Goal: Find specific page/section: Find specific page/section

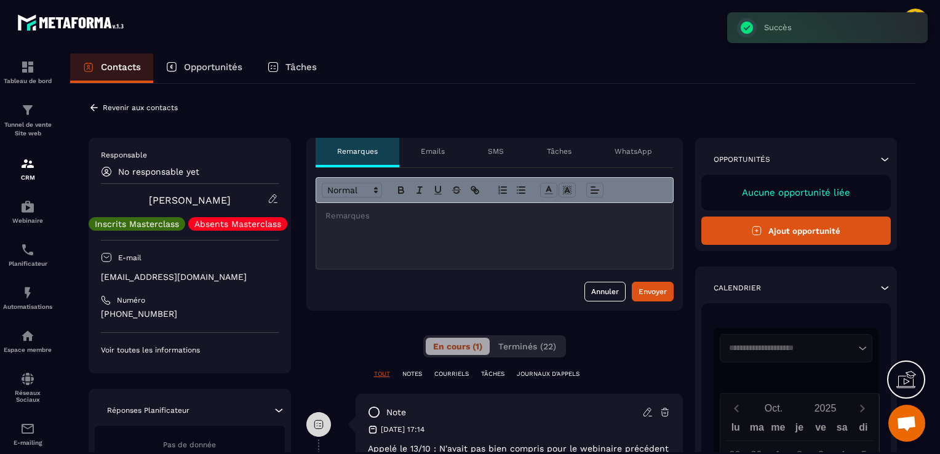
scroll to position [49, 0]
click at [94, 104] on icon at bounding box center [93, 107] width 7 height 7
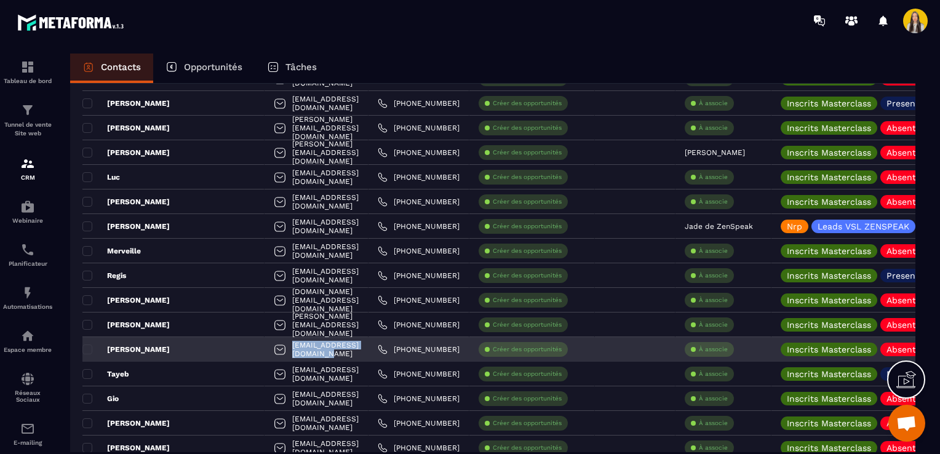
drag, startPoint x: 325, startPoint y: 349, endPoint x: 222, endPoint y: 351, distance: 102.8
click at [265, 351] on div "[EMAIL_ADDRESS][DOMAIN_NAME]" at bounding box center [317, 349] width 104 height 25
copy p "[EMAIL_ADDRESS][DOMAIN_NAME]"
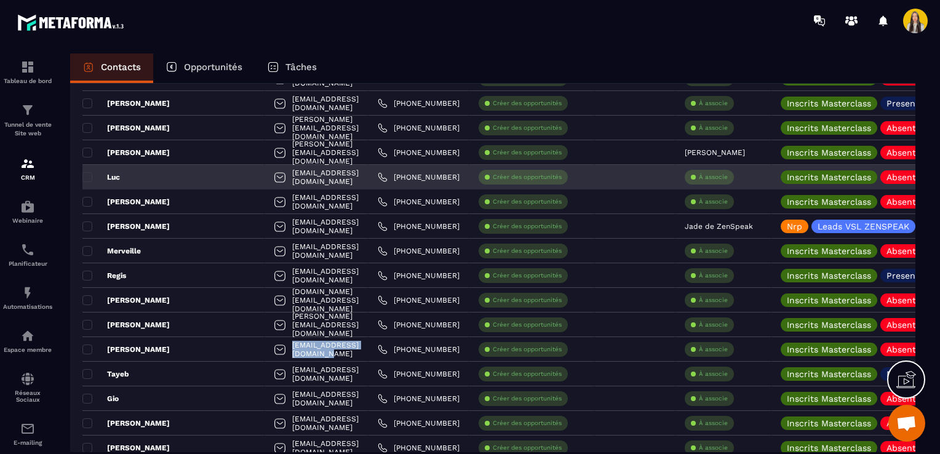
copy p "[EMAIL_ADDRESS][DOMAIN_NAME]"
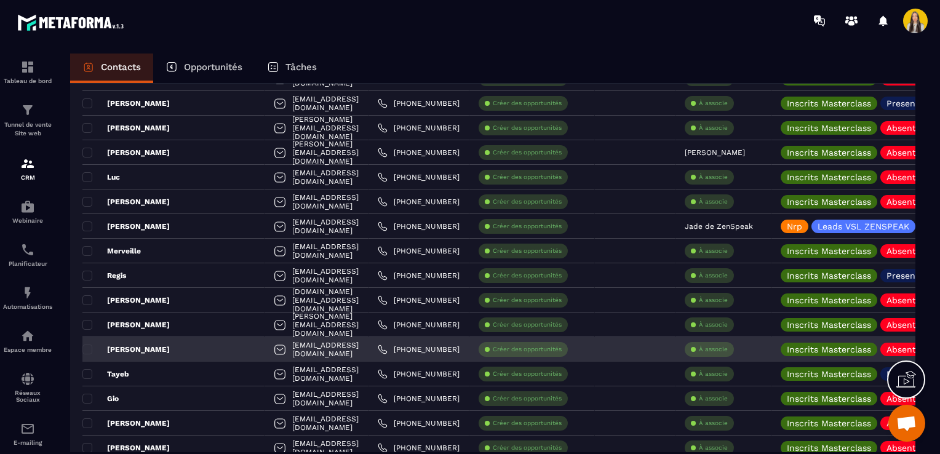
click at [123, 347] on p "[PERSON_NAME]" at bounding box center [125, 350] width 87 height 10
